Goal: Task Accomplishment & Management: Complete application form

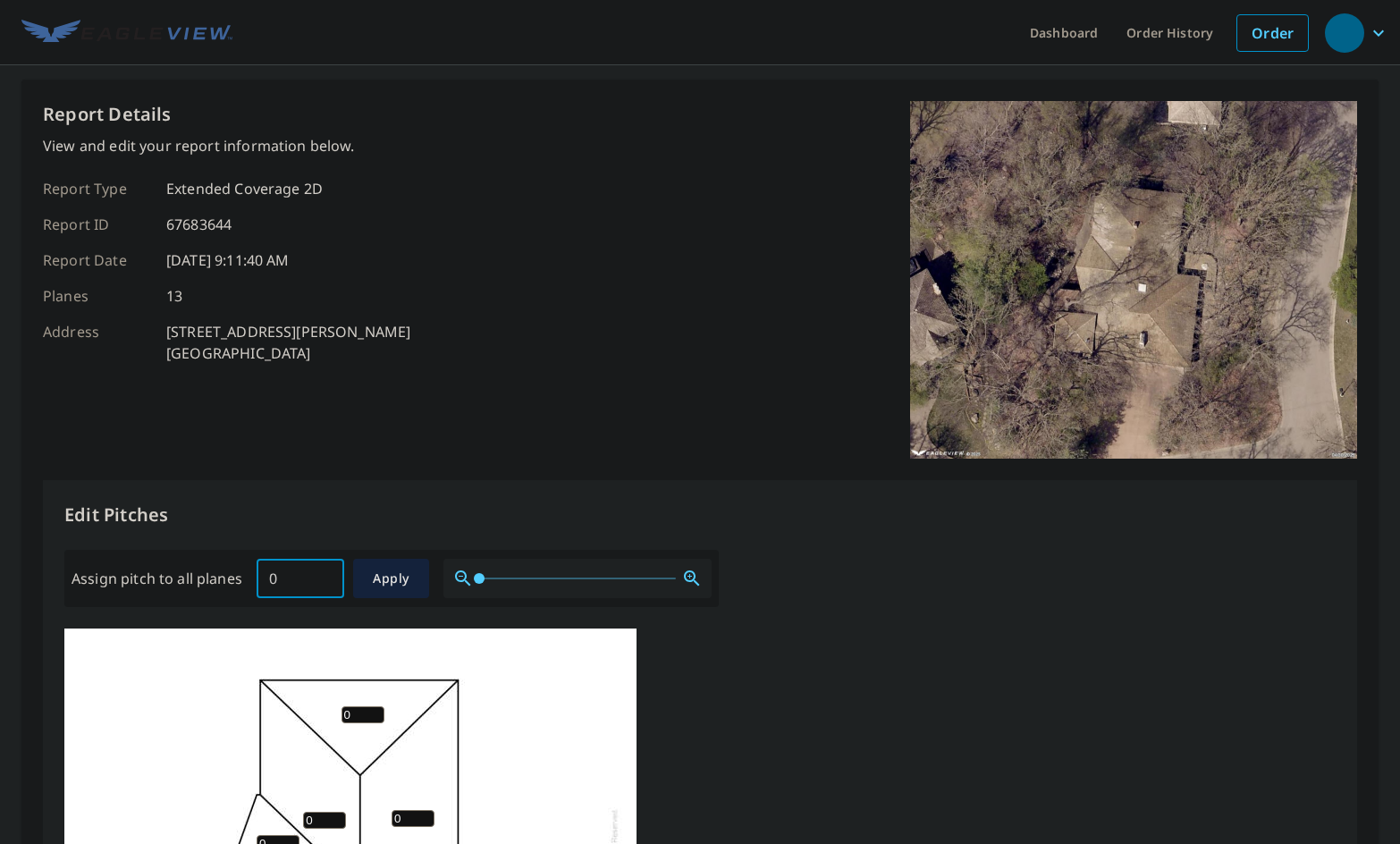
click at [326, 578] on input "0" at bounding box center [300, 578] width 88 height 50
drag, startPoint x: 313, startPoint y: 579, endPoint x: 312, endPoint y: 592, distance: 13.0
click at [311, 591] on input "02" at bounding box center [300, 578] width 88 height 50
type input "0"
type input "2"
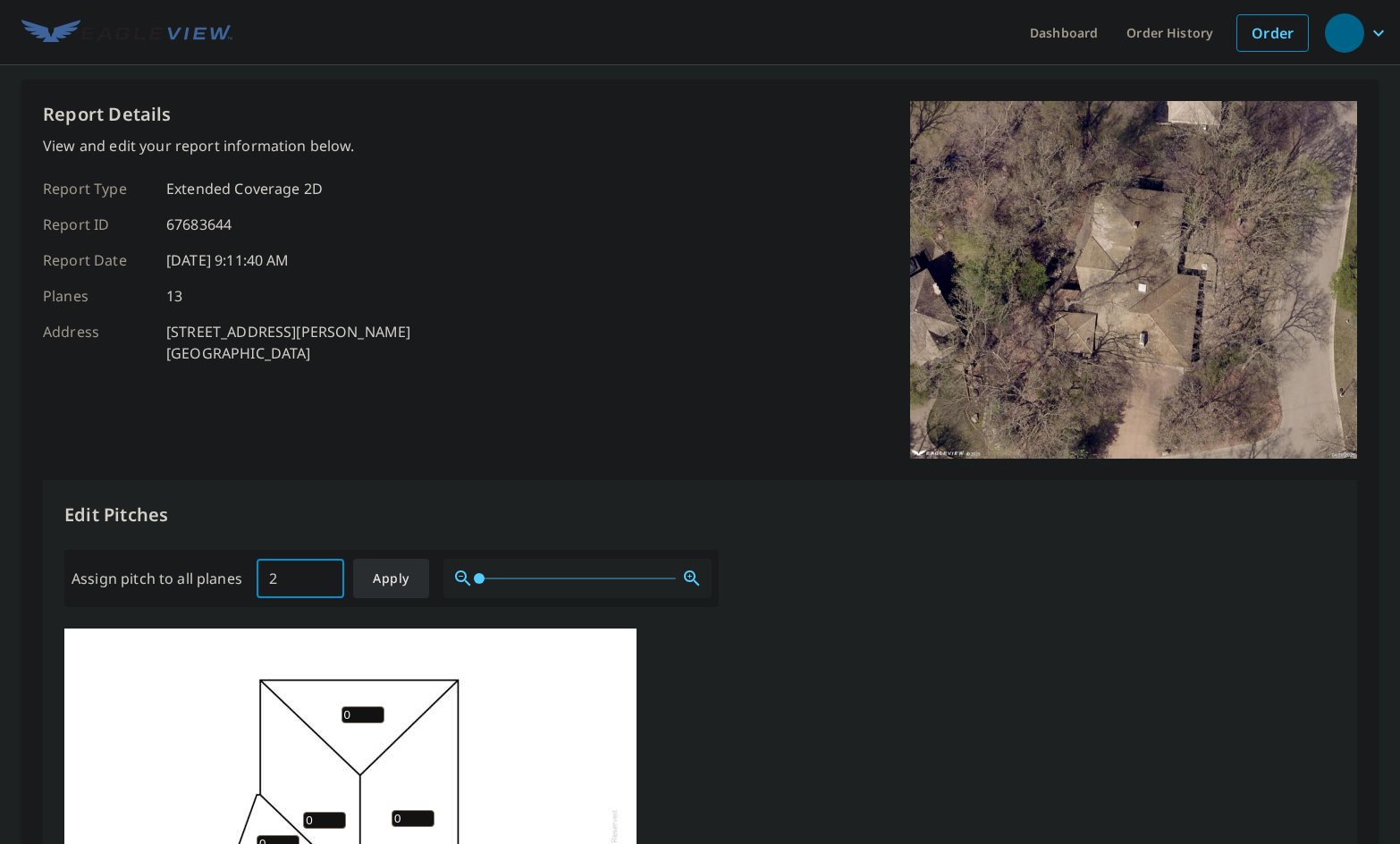
click at [394, 590] on button "Apply" at bounding box center [391, 579] width 76 height 40
type input "2"
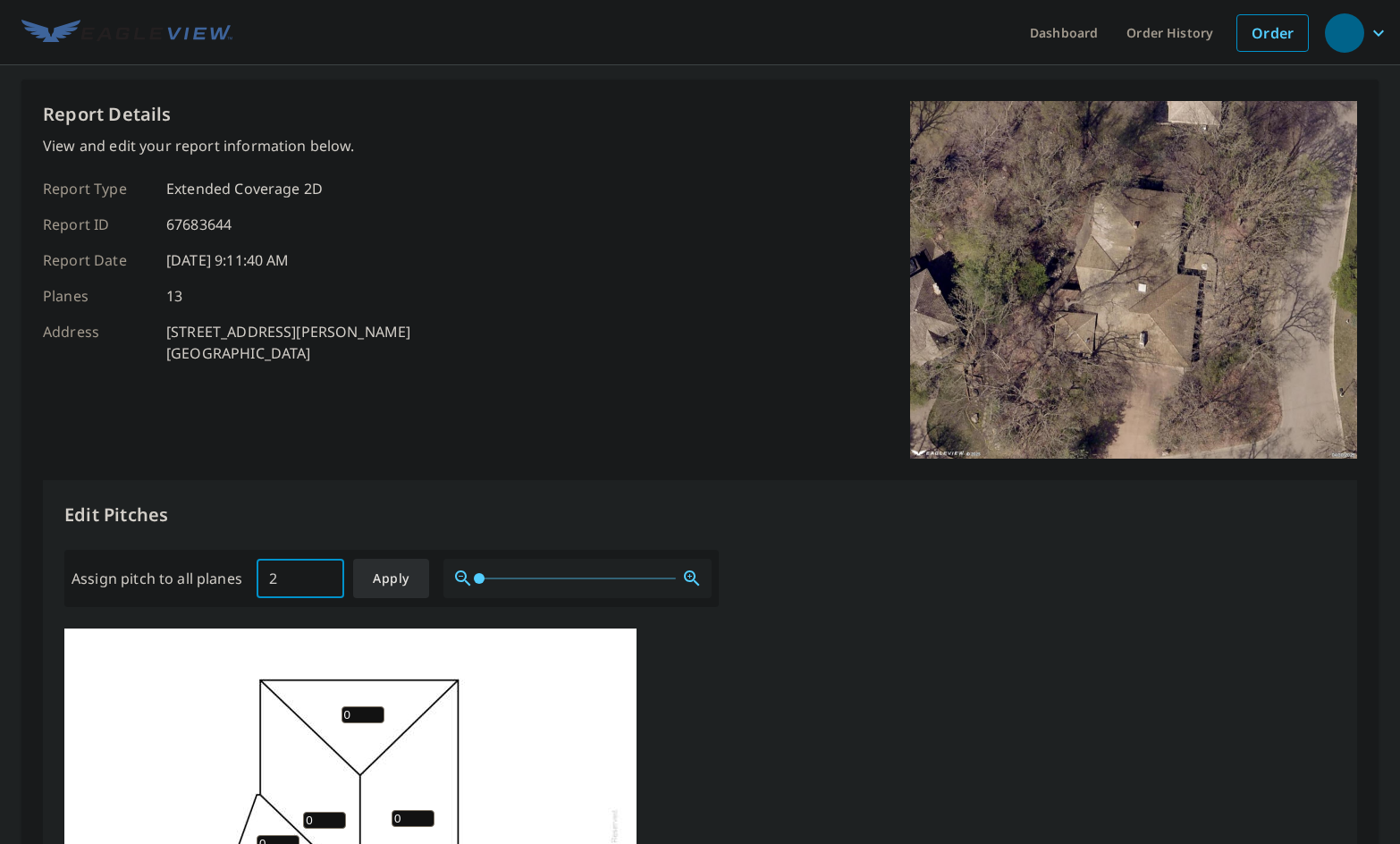
type input "2"
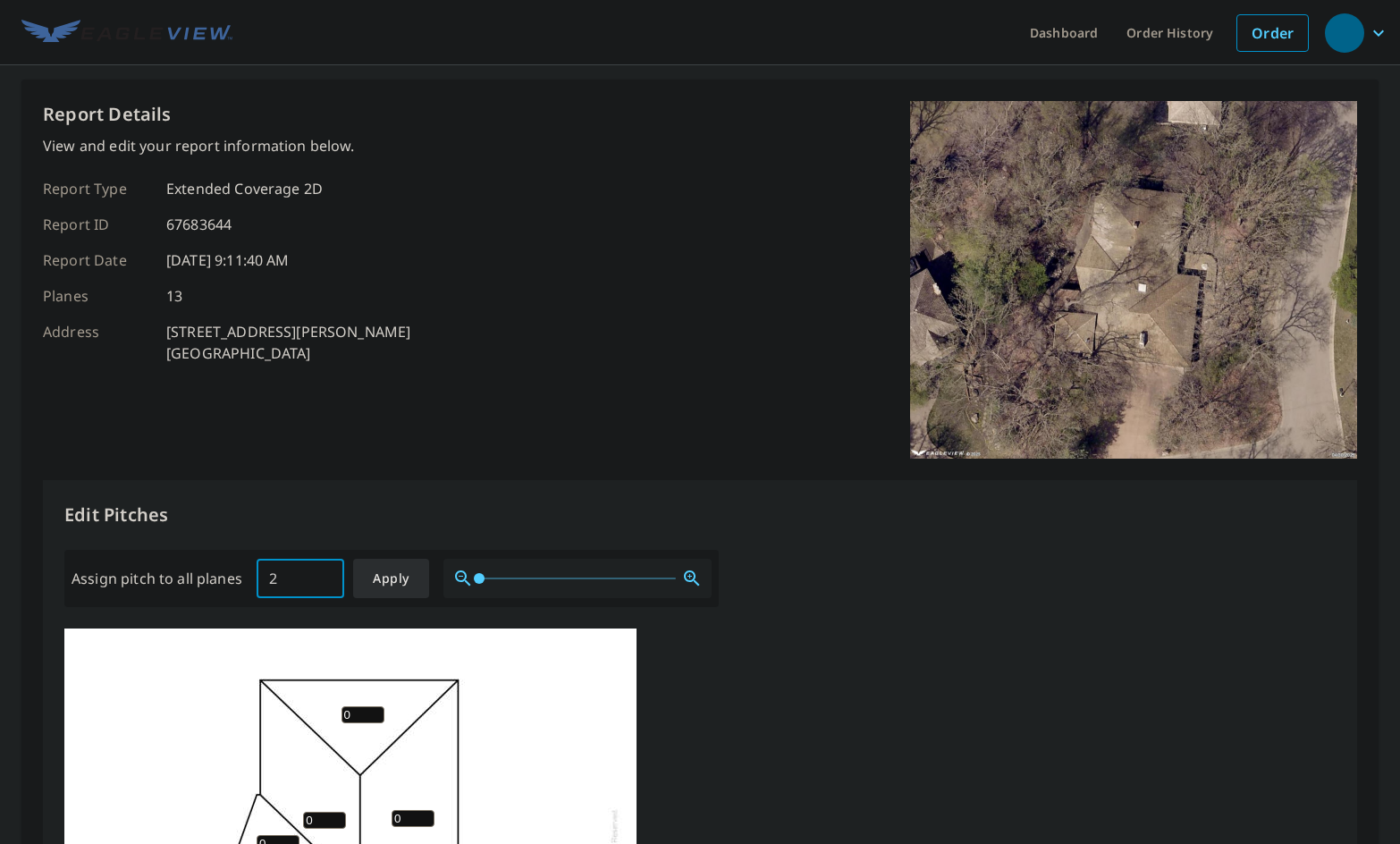
type input "2"
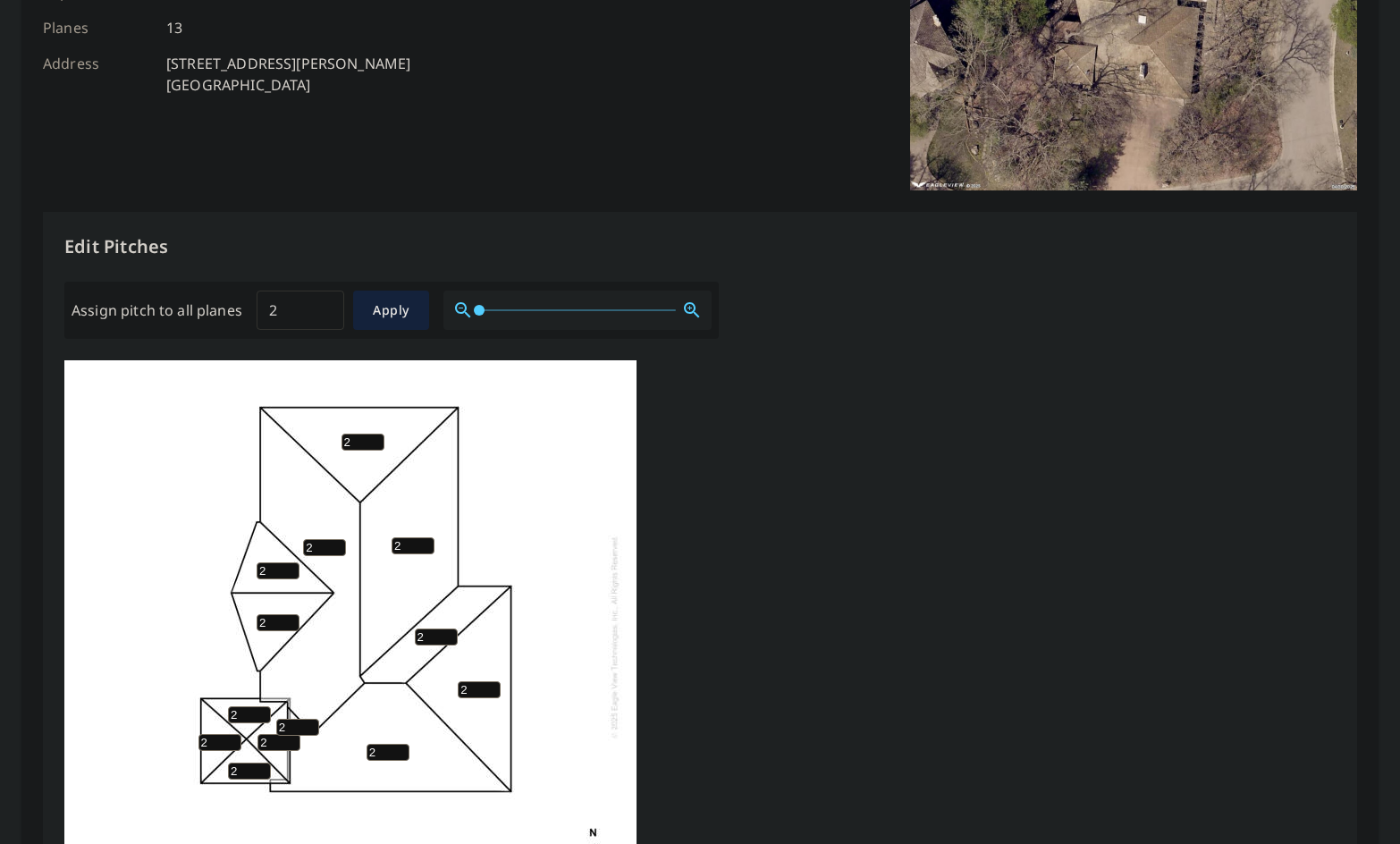
scroll to position [18, 0]
click at [411, 319] on span "Apply" at bounding box center [391, 311] width 47 height 23
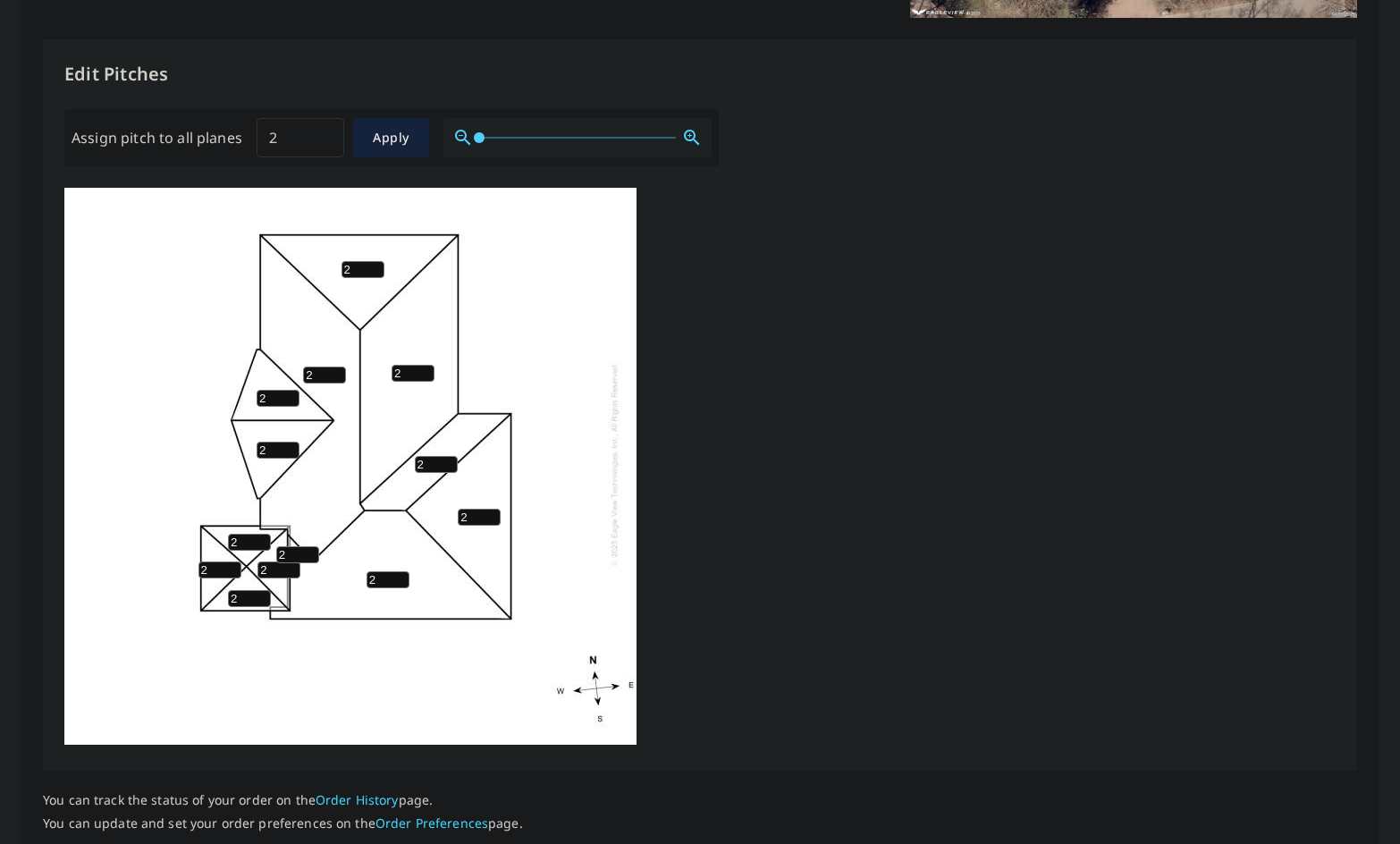
scroll to position [571, 0]
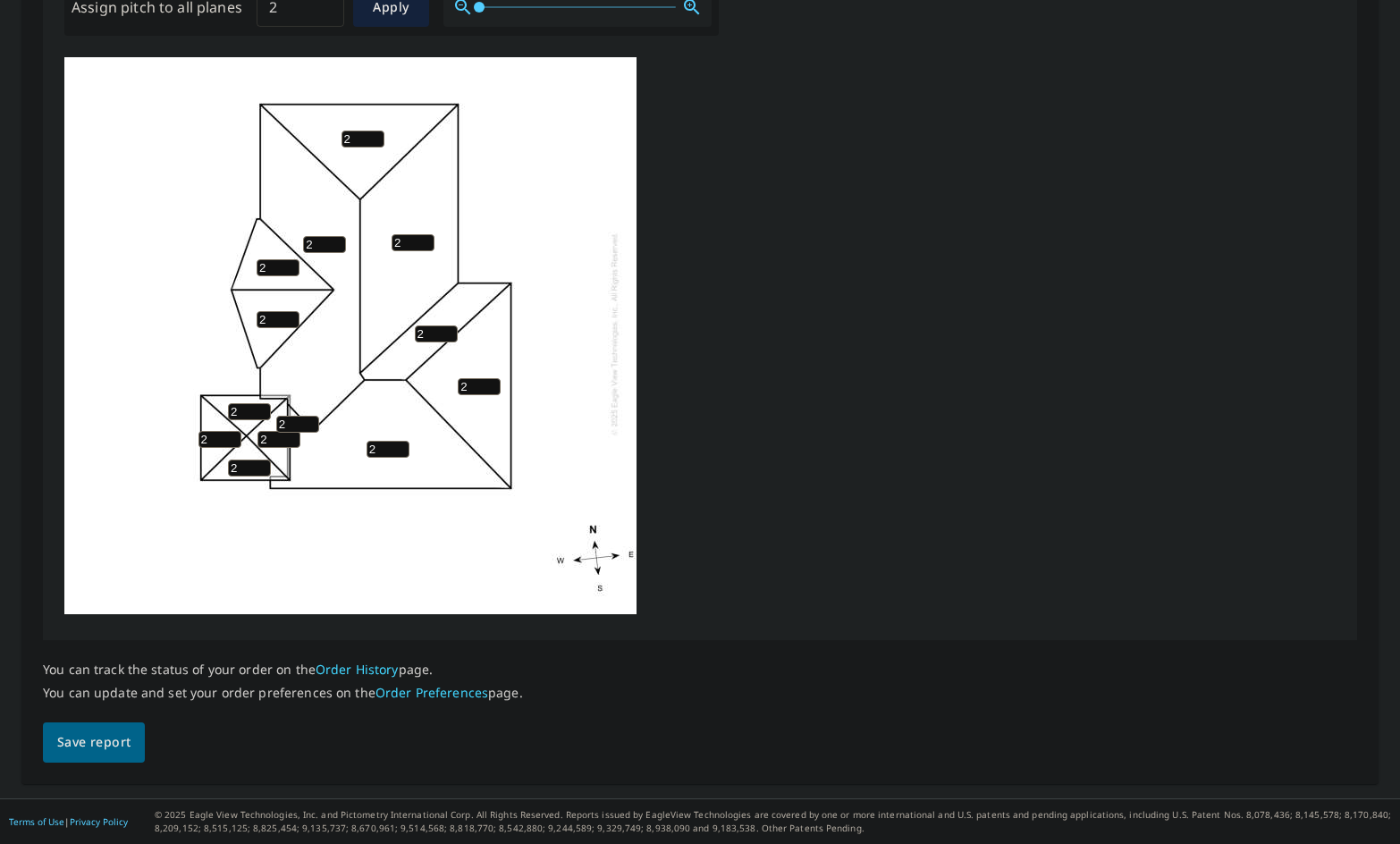
click at [96, 763] on div "Report Details View and edit your report information below. Report Type Extende…" at bounding box center [700, 146] width 1356 height 1275
click at [106, 754] on button "Save report" at bounding box center [94, 742] width 102 height 41
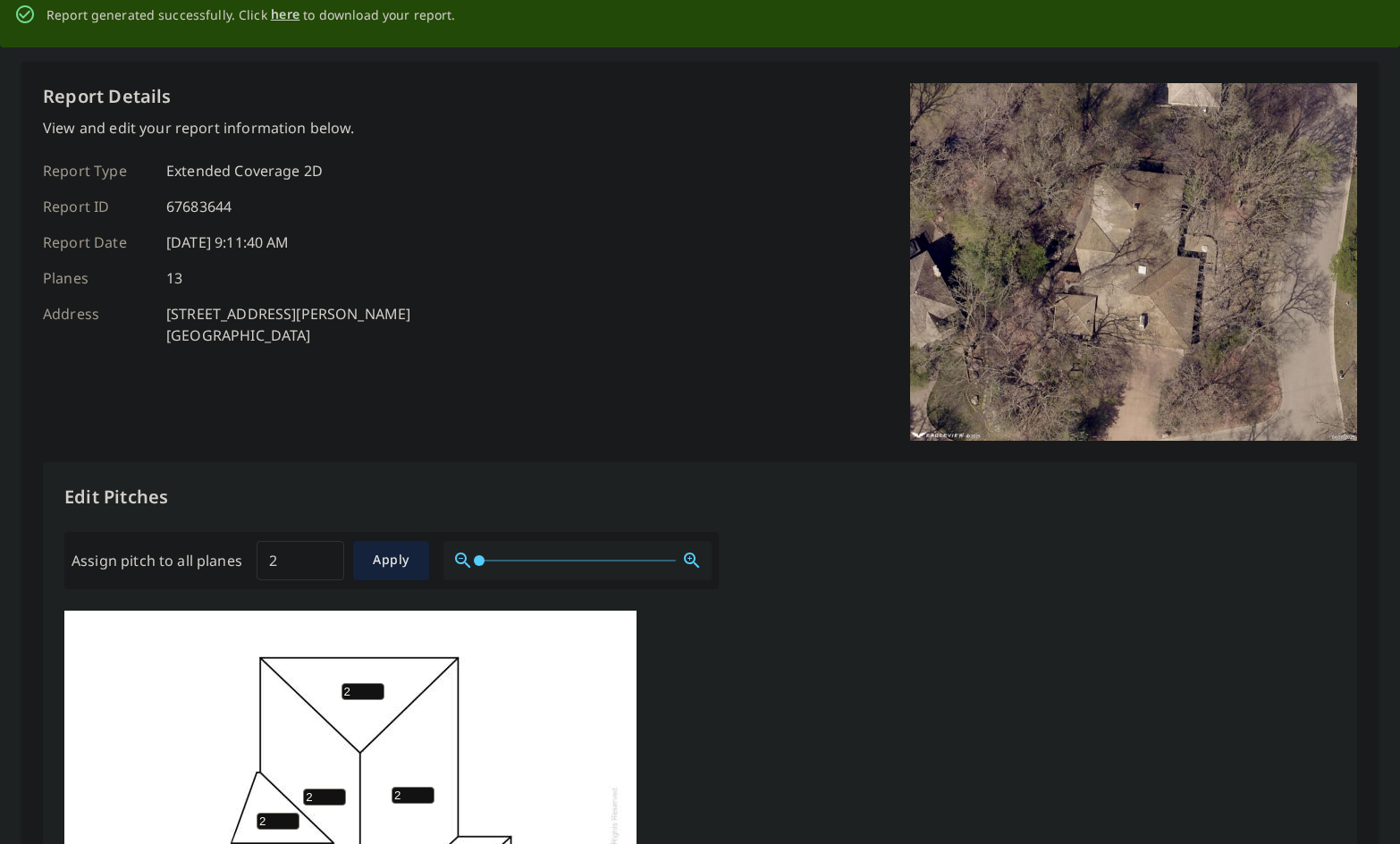
scroll to position [0, 0]
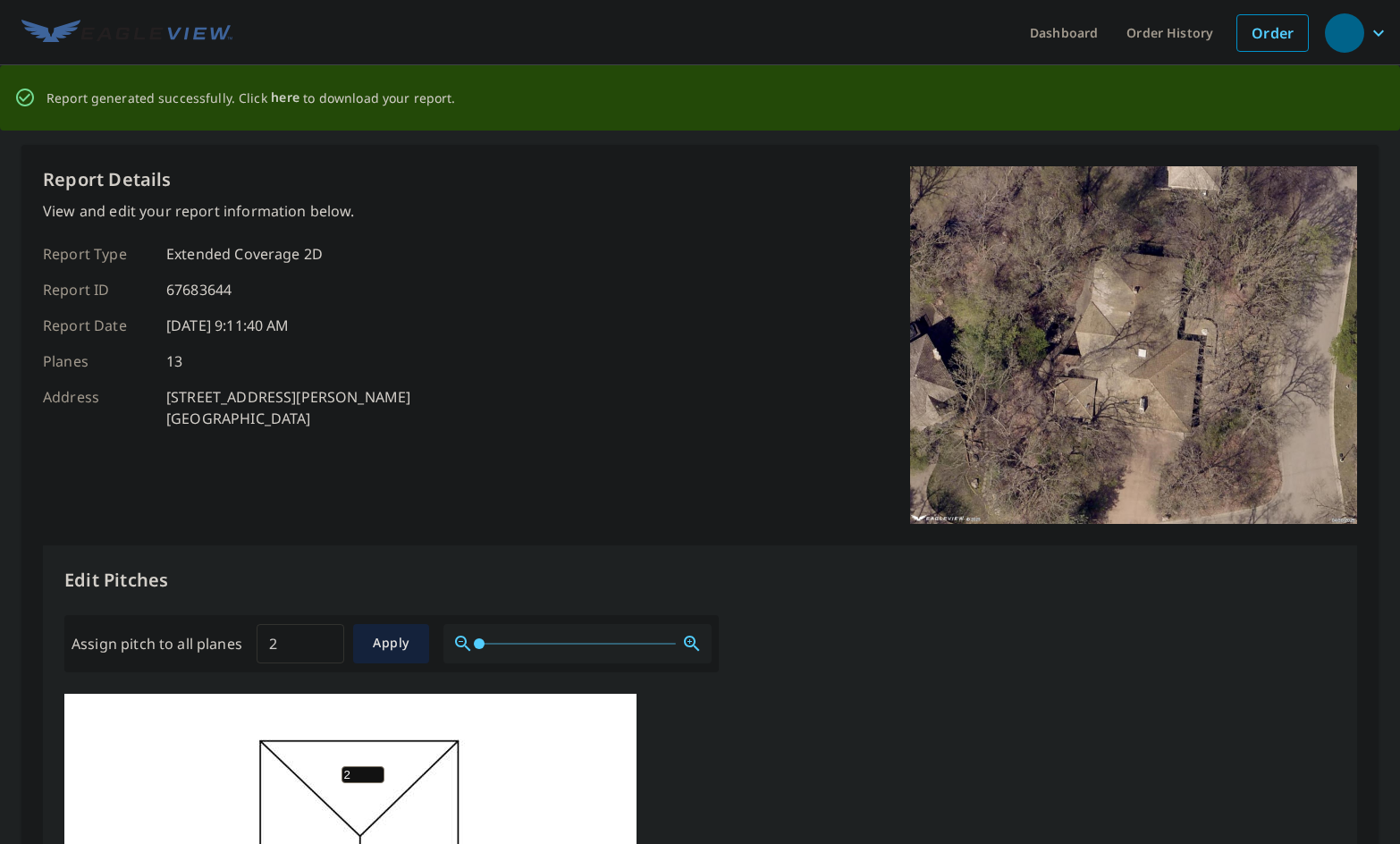
click at [286, 92] on span "here" at bounding box center [285, 98] width 29 height 23
